Goal: Information Seeking & Learning: Learn about a topic

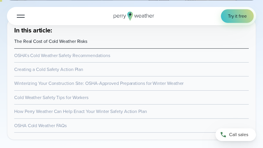
scroll to position [203, 0]
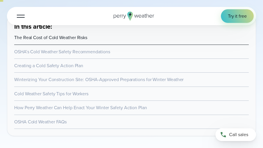
click at [59, 65] on link "Creating a Cold Safety Action Plan" at bounding box center [48, 65] width 69 height 7
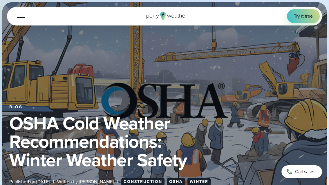
scroll to position [36, 0]
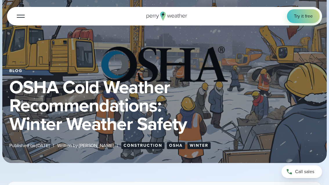
drag, startPoint x: 244, startPoint y: 110, endPoint x: 286, endPoint y: 107, distance: 42.7
click at [263, 107] on h1 "OSHA Cold Weather Recommendations: Winter Weather Safety" at bounding box center [164, 105] width 310 height 55
